Goal: Find specific page/section: Find specific page/section

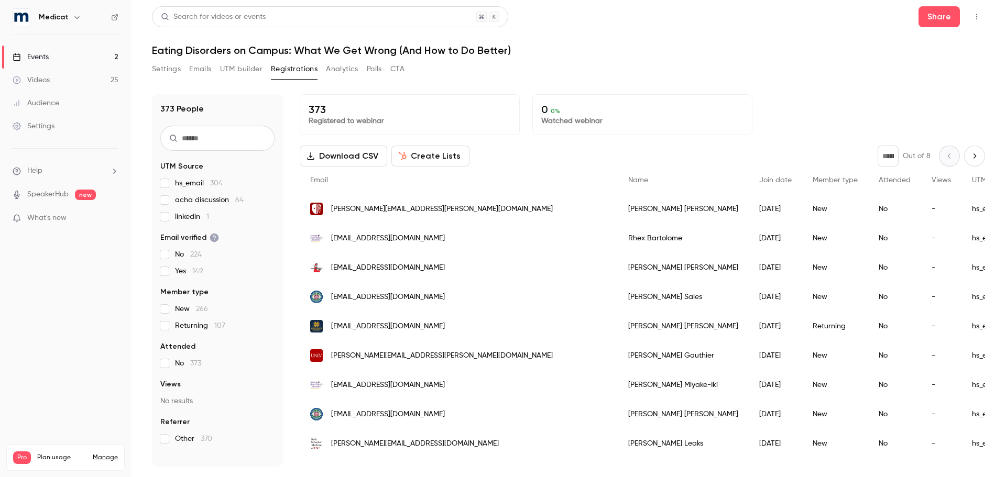
click at [189, 186] on span "hs_email 304" at bounding box center [199, 183] width 48 height 10
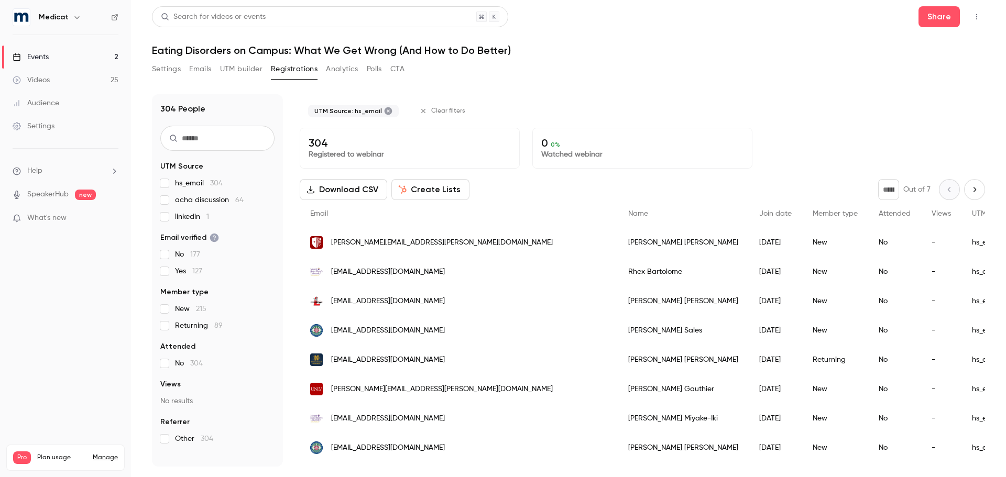
click at [382, 106] on div "UTM Source: hs_email" at bounding box center [353, 111] width 91 height 13
click at [385, 112] on icon at bounding box center [389, 111] width 8 height 8
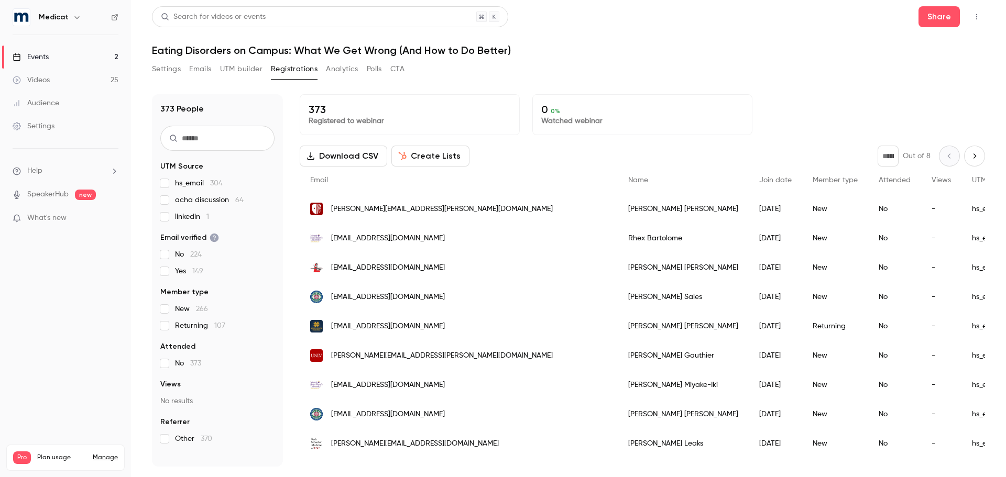
click at [44, 58] on div "Events" at bounding box center [31, 57] width 36 height 10
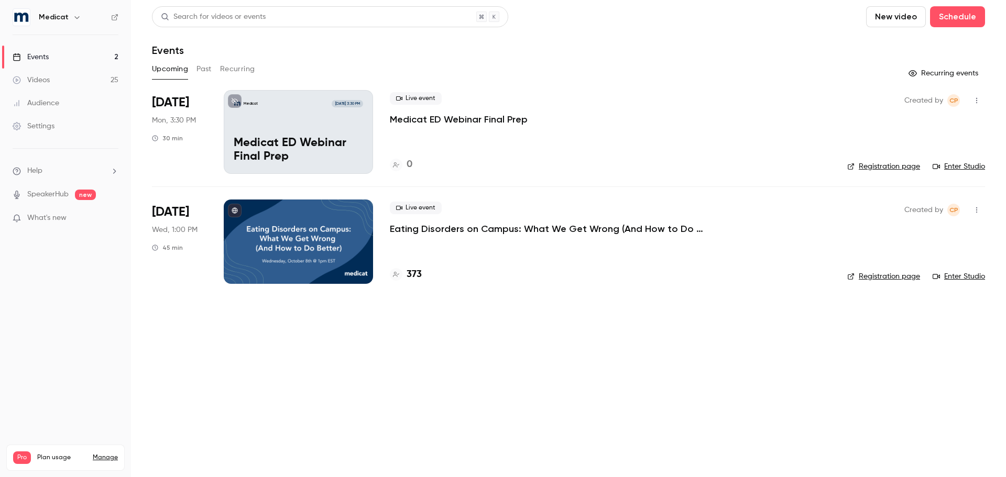
click at [62, 57] on link "Events 2" at bounding box center [65, 57] width 131 height 23
click at [199, 70] on button "Past" at bounding box center [203, 69] width 15 height 17
